Goal: Task Accomplishment & Management: Use online tool/utility

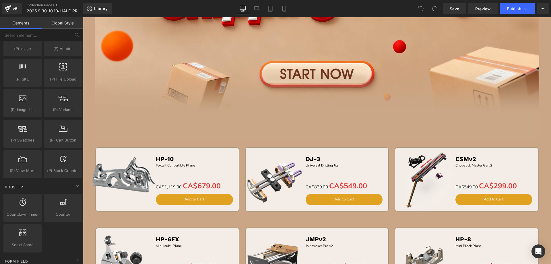
scroll to position [661, 0]
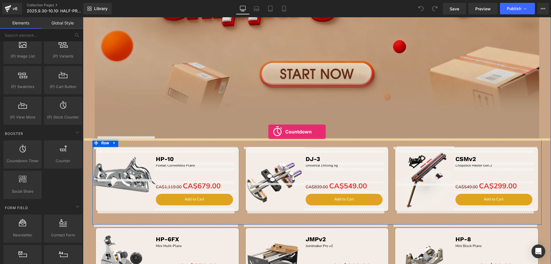
drag, startPoint x: 106, startPoint y: 176, endPoint x: 269, endPoint y: 132, distance: 168.3
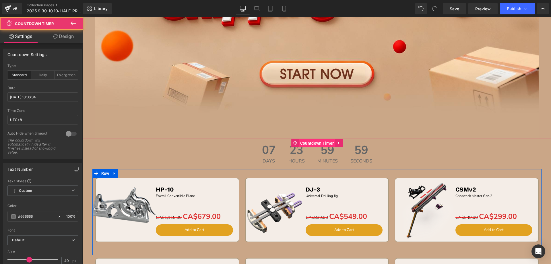
click at [314, 141] on span "Countdown Timer" at bounding box center [317, 143] width 37 height 9
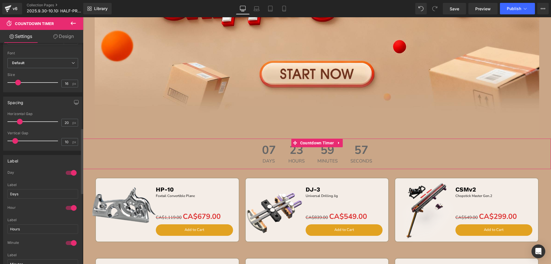
click at [68, 169] on div at bounding box center [71, 172] width 14 height 9
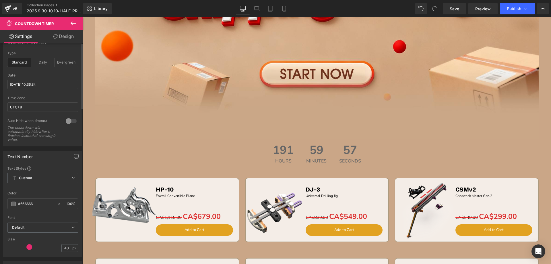
scroll to position [0, 0]
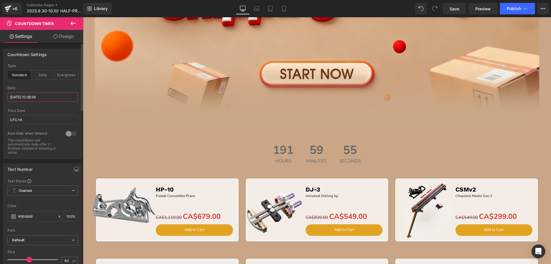
click at [39, 95] on input "[DATE] 10:36:34" at bounding box center [42, 96] width 71 height 9
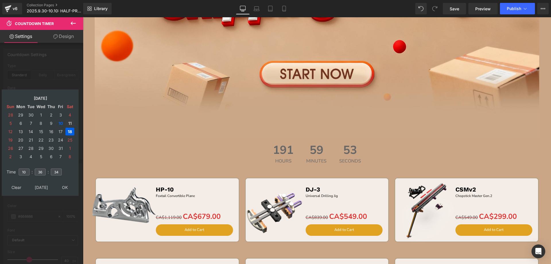
click at [70, 122] on td "11" at bounding box center [69, 123] width 9 height 8
drag, startPoint x: 28, startPoint y: 172, endPoint x: 15, endPoint y: 171, distance: 12.7
click at [15, 171] on tr "Time 10 : 36 : 34" at bounding box center [40, 168] width 70 height 6
type input "15"
drag, startPoint x: 43, startPoint y: 171, endPoint x: 34, endPoint y: 170, distance: 9.5
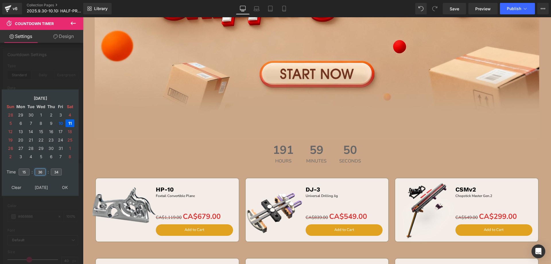
click at [34, 170] on table "Time 15 : 36 : 34" at bounding box center [40, 172] width 71 height 20
type input "00"
drag, startPoint x: 58, startPoint y: 171, endPoint x: 44, endPoint y: 171, distance: 14.4
click at [44, 171] on tr "Time 15 : 00 : 34" at bounding box center [40, 168] width 70 height 6
type input "00"
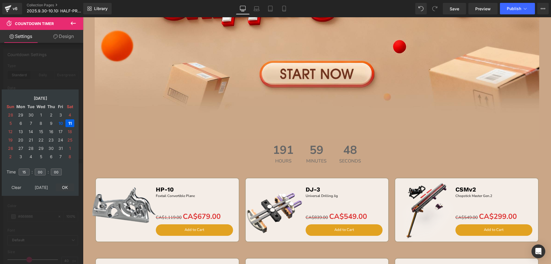
type input "[DATE] 15:00:00"
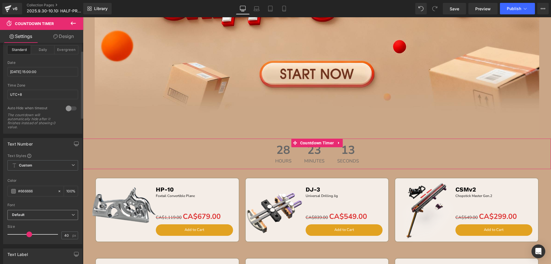
scroll to position [57, 0]
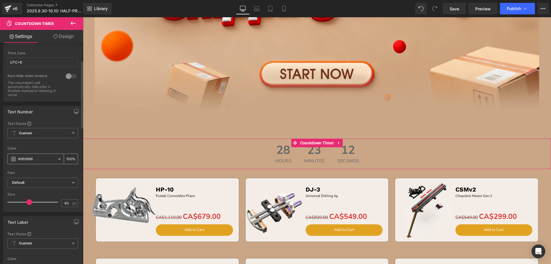
click at [15, 159] on span at bounding box center [13, 159] width 5 height 5
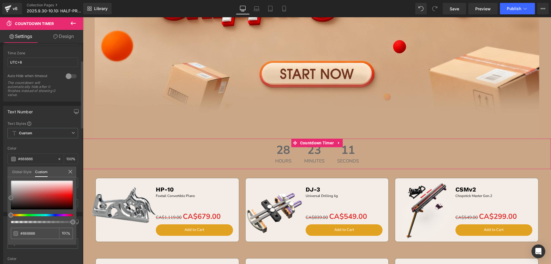
type input "#696767"
type input "#816969"
type input "#9d5252"
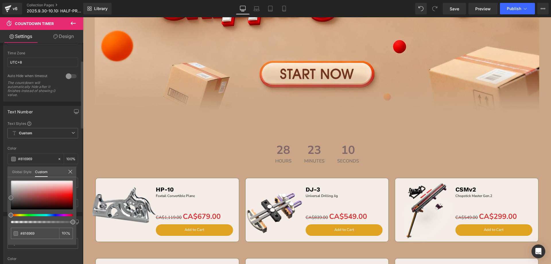
type input "#9d5252"
type input "#c02e2e"
type input "#dc1313"
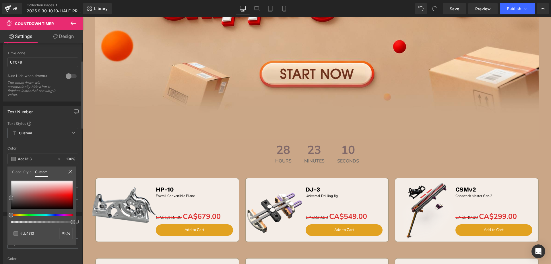
type input "#f70202"
drag, startPoint x: 12, startPoint y: 197, endPoint x: 73, endPoint y: 195, distance: 60.9
click at [73, 195] on span at bounding box center [72, 195] width 5 height 5
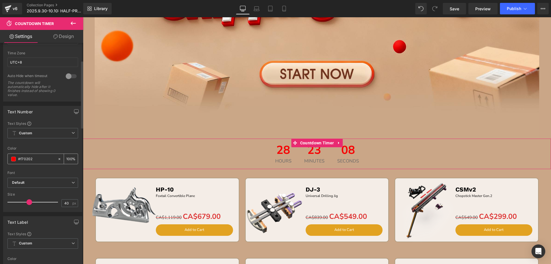
drag, startPoint x: 37, startPoint y: 158, endPoint x: 22, endPoint y: 159, distance: 14.4
click at [14, 159] on div "#f70202" at bounding box center [33, 159] width 50 height 10
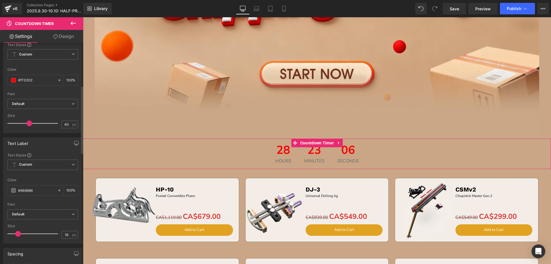
scroll to position [144, 0]
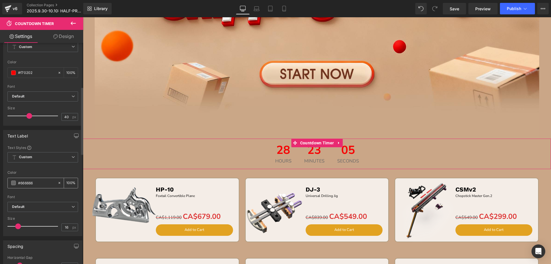
click at [37, 181] on input "#666666" at bounding box center [36, 183] width 37 height 6
drag, startPoint x: 41, startPoint y: 184, endPoint x: 13, endPoint y: 183, distance: 28.2
click at [13, 183] on div "#666666" at bounding box center [33, 183] width 50 height 10
paste input "f70202"
type input "#f70202"
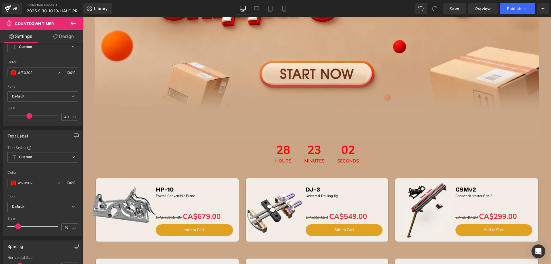
click at [72, 23] on icon at bounding box center [73, 23] width 5 height 3
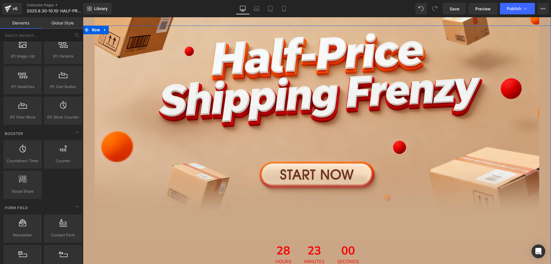
scroll to position [115, 0]
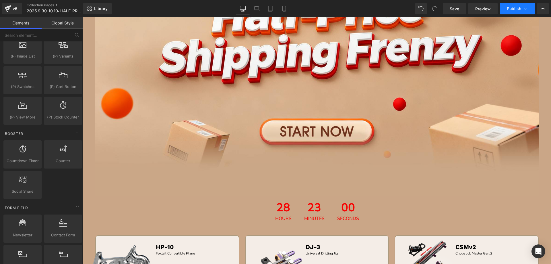
click at [518, 9] on span "Publish" at bounding box center [514, 8] width 14 height 5
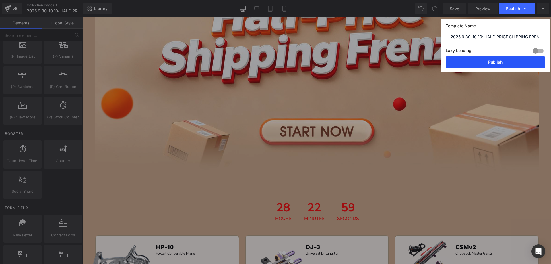
click at [481, 60] on button "Publish" at bounding box center [495, 61] width 99 height 11
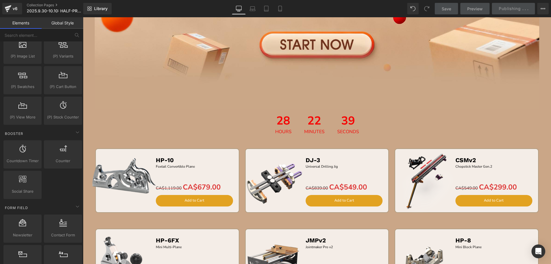
scroll to position [58, 0]
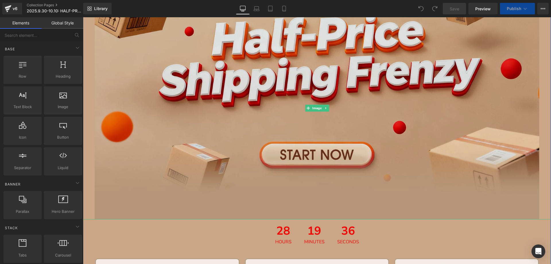
scroll to position [86, 0]
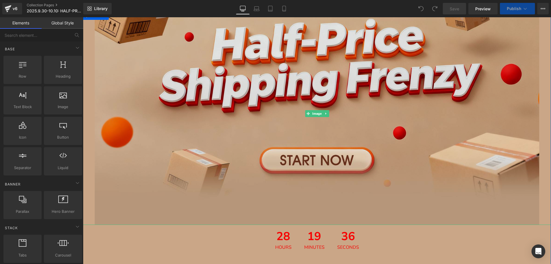
click at [221, 99] on img at bounding box center [317, 114] width 445 height 222
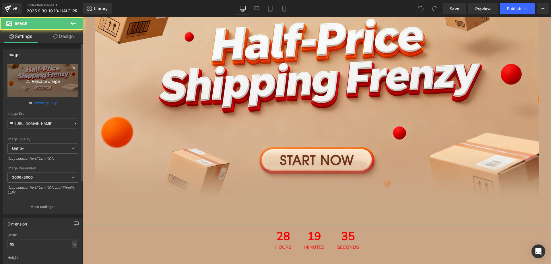
click at [50, 73] on link "Replace Image" at bounding box center [42, 80] width 71 height 33
type input "C:\fakepath\edm-BCca_01 - 副本.jpg"
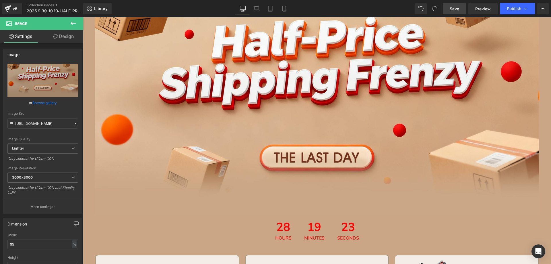
click at [457, 9] on span "Save" at bounding box center [454, 9] width 9 height 6
